Goal: Communication & Community: Ask a question

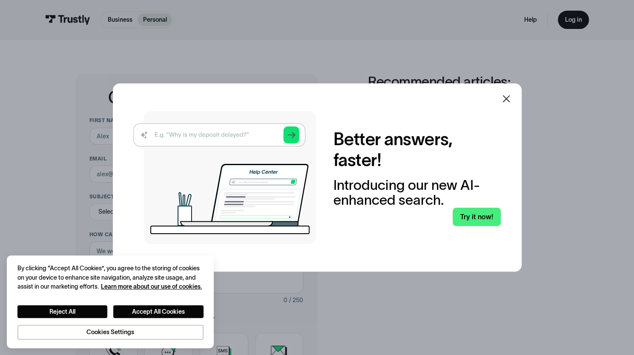
click at [511, 99] on icon at bounding box center [506, 99] width 10 height 10
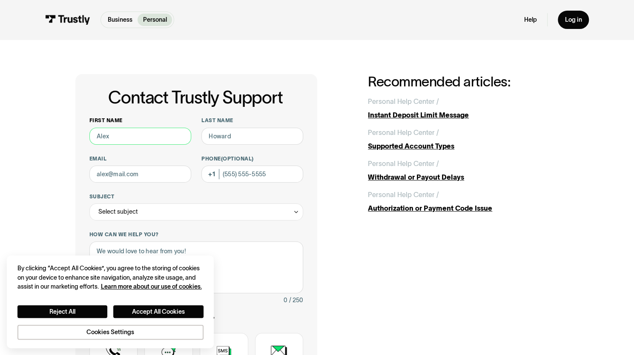
click at [141, 134] on input "First name" at bounding box center [140, 136] width 102 height 17
type input "Dawn"
click at [247, 146] on div "First name Dawn Last name Email Phone (Optional) Subject Select subject Trustly…" at bounding box center [196, 270] width 214 height 307
click at [247, 140] on input "Last name" at bounding box center [253, 136] width 102 height 17
type input "Marino"
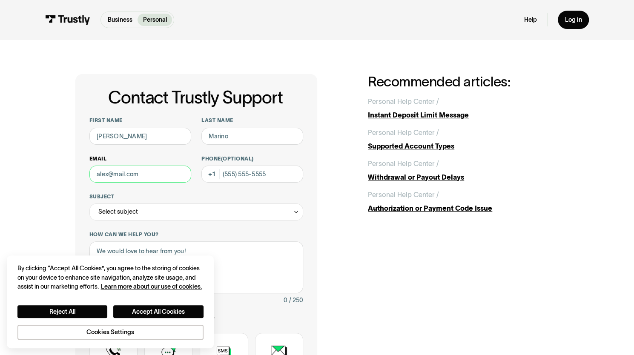
click at [151, 176] on input "Email" at bounding box center [140, 174] width 102 height 17
type input "dawnm985@gmail.com"
type input "(302) 381-9051"
click at [173, 213] on div "Select subject" at bounding box center [196, 212] width 214 height 17
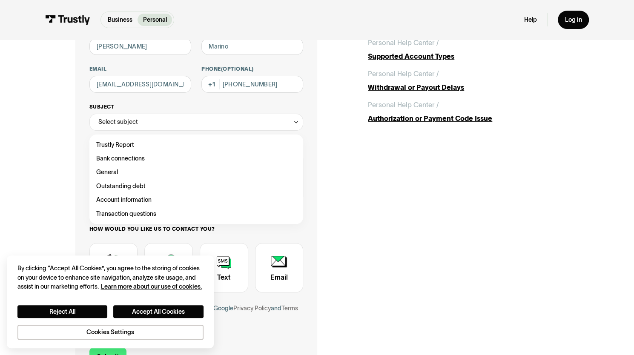
scroll to position [90, 0]
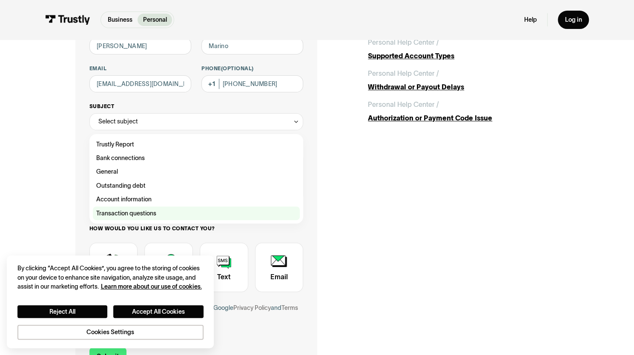
click at [170, 213] on div "Contact Trustly Support" at bounding box center [196, 214] width 207 height 14
type input "**********"
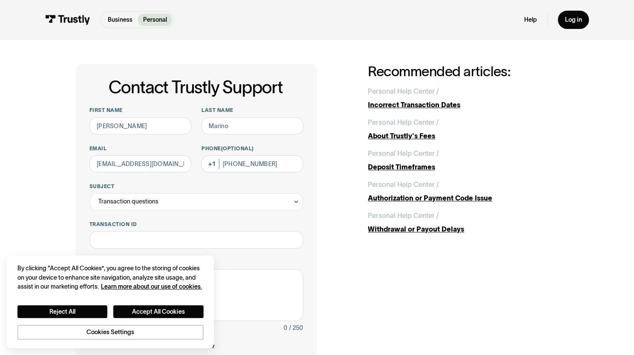
scroll to position [10, 0]
click at [160, 22] on p "Personal" at bounding box center [155, 19] width 24 height 9
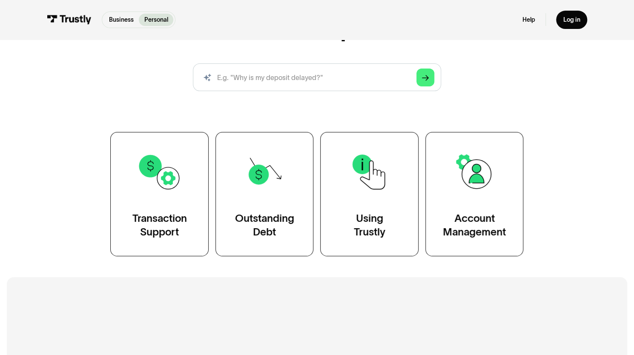
scroll to position [70, 0]
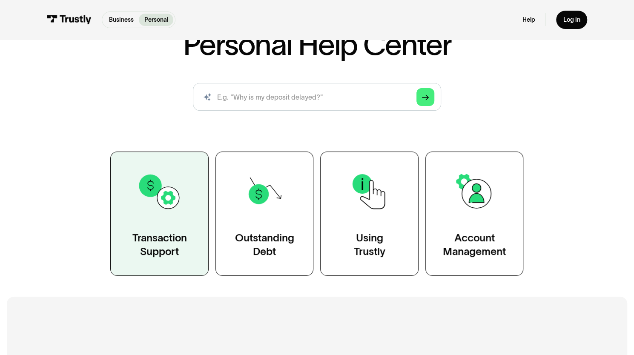
click at [170, 212] on img at bounding box center [159, 192] width 45 height 45
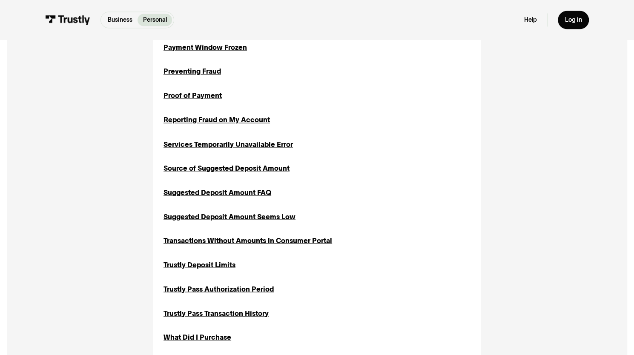
scroll to position [820, 0]
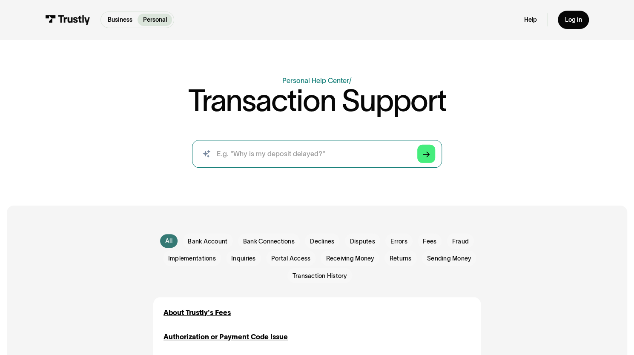
scroll to position [0, 0]
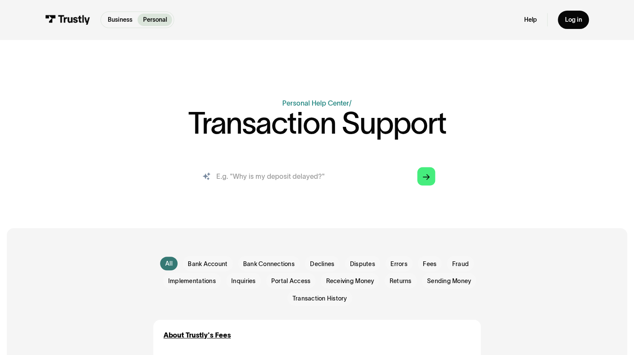
click at [362, 182] on input "search" at bounding box center [317, 177] width 250 height 28
type input "return fee"
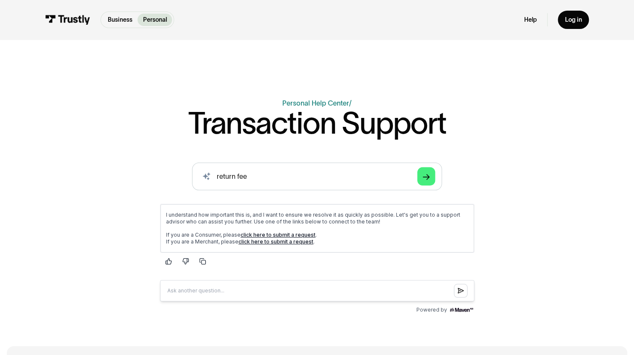
click at [296, 232] on link "click here to submit a request" at bounding box center [277, 235] width 75 height 6
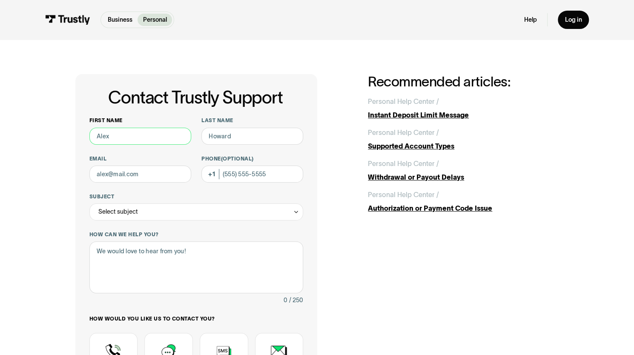
click at [151, 133] on input "First name" at bounding box center [140, 136] width 102 height 17
type input "Dawn"
type input "Marino"
type input "dawnm985@gmail.com"
type input "(302) 381-9051"
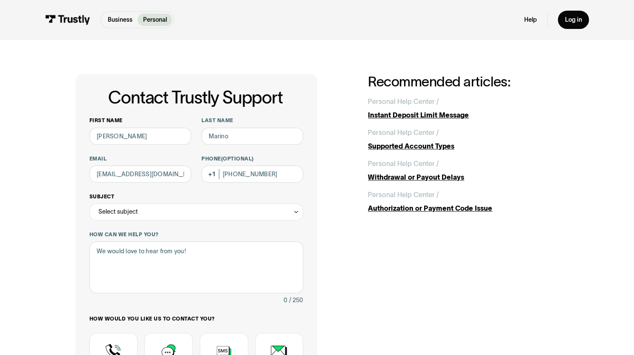
click at [186, 212] on div "Select subject" at bounding box center [196, 212] width 214 height 17
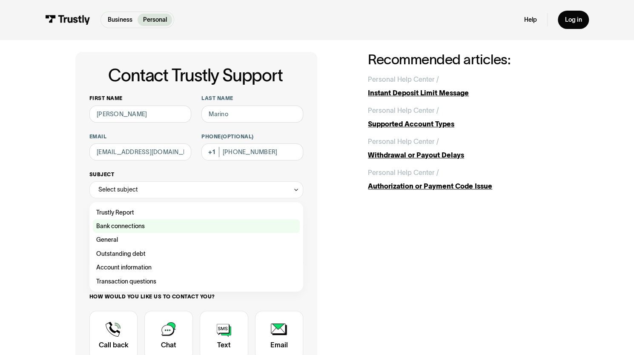
scroll to position [23, 0]
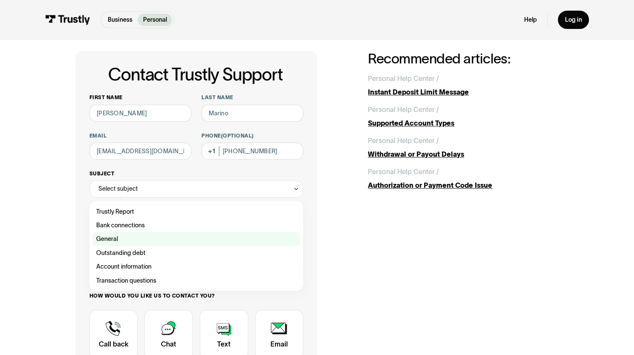
click at [159, 239] on div "Contact Trustly Support" at bounding box center [196, 239] width 207 height 14
type input "*******"
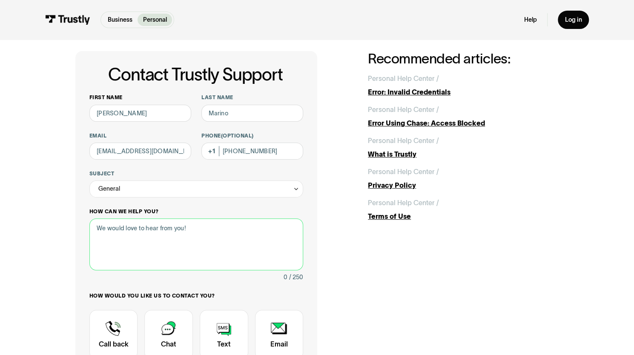
click at [159, 239] on textarea "How can we help you?" at bounding box center [196, 245] width 214 height 52
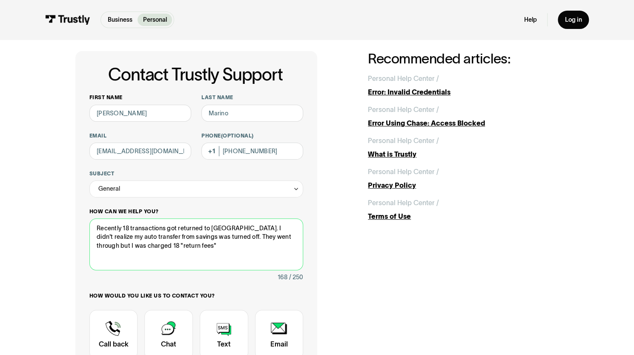
click at [192, 249] on textarea "Recently 18 transactions got returned to Bet Rivers. I didn't realize my auto t…" at bounding box center [196, 245] width 214 height 52
click at [167, 246] on textarea "Recently 18 transactions got returned to Bet Rivers. I didn't realize my auto t…" at bounding box center [196, 245] width 214 height 52
click at [226, 228] on textarea "Recently 18 transactions got returned to Bet Rivers. I didn't realize my auto t…" at bounding box center [196, 245] width 214 height 52
click at [229, 249] on textarea "Recently 18 transactions got returned to BetRivers. I didn't realize my auto tr…" at bounding box center [196, 245] width 214 height 52
click at [217, 256] on textarea "Recently 18 transactions got returned to BetRivers. I didn't realize my auto tr…" at bounding box center [196, 245] width 214 height 52
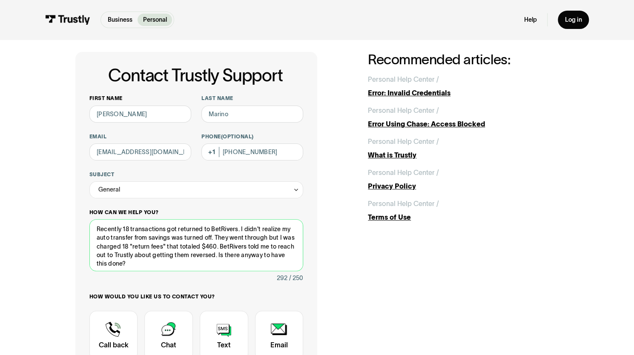
scroll to position [2, 0]
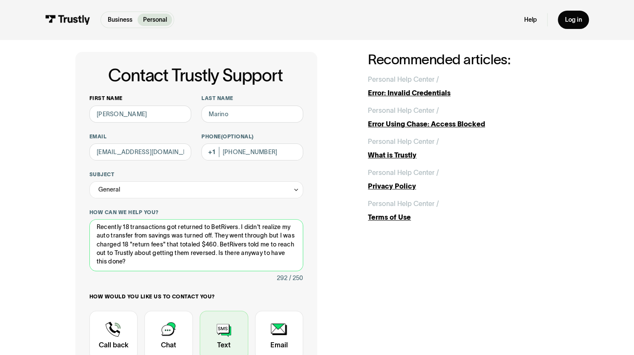
type textarea "Recently 18 transactions got returned to BetRivers. I didn't realize my auto tr…"
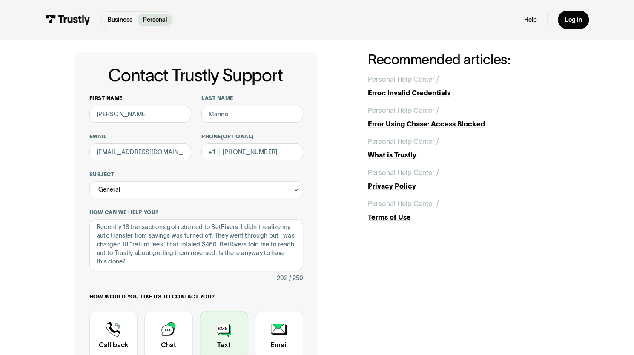
click at [234, 326] on div "Contact Trustly Support" at bounding box center [224, 336] width 49 height 50
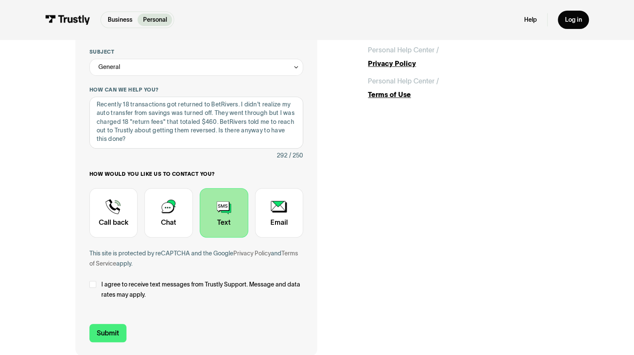
scroll to position [153, 0]
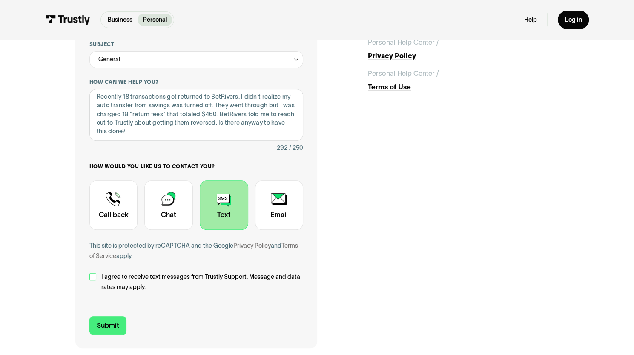
click at [91, 276] on div "Contact Trustly Support" at bounding box center [92, 277] width 7 height 7
click at [109, 326] on input "Submit" at bounding box center [107, 326] width 37 height 18
type input "+13023819051"
